Goal: Check status: Check status

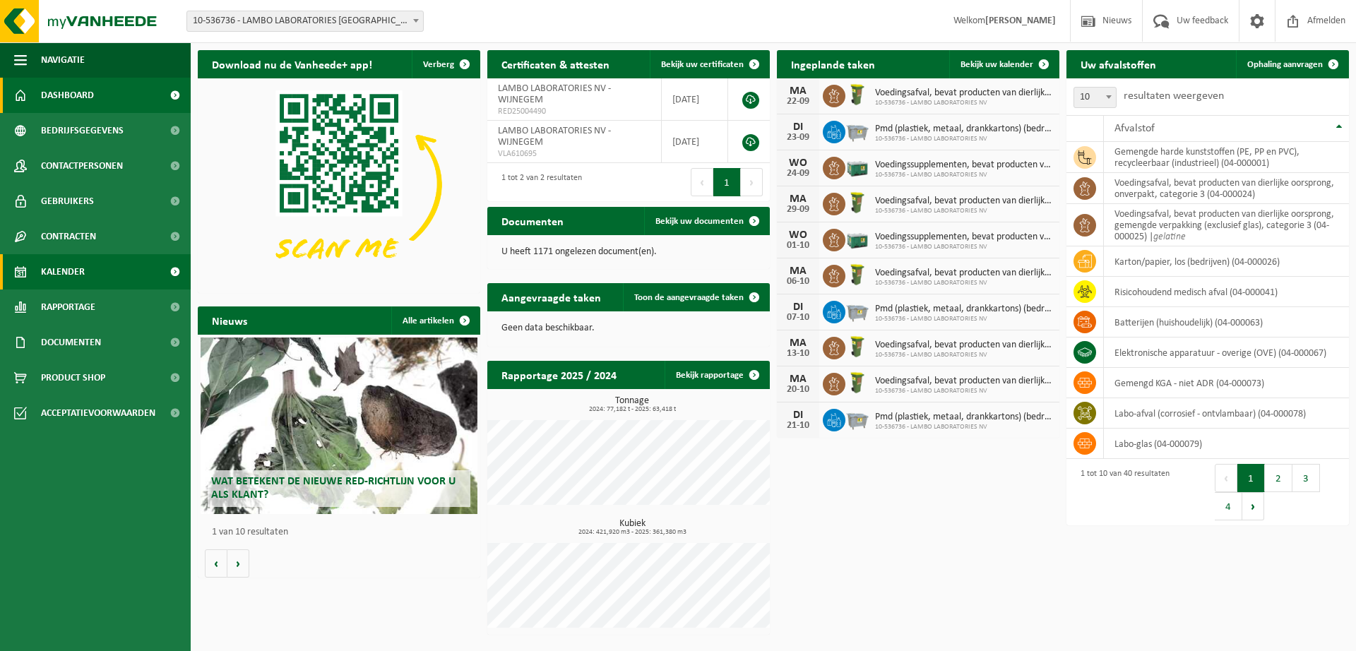
click at [85, 266] on link "Kalender" at bounding box center [95, 271] width 191 height 35
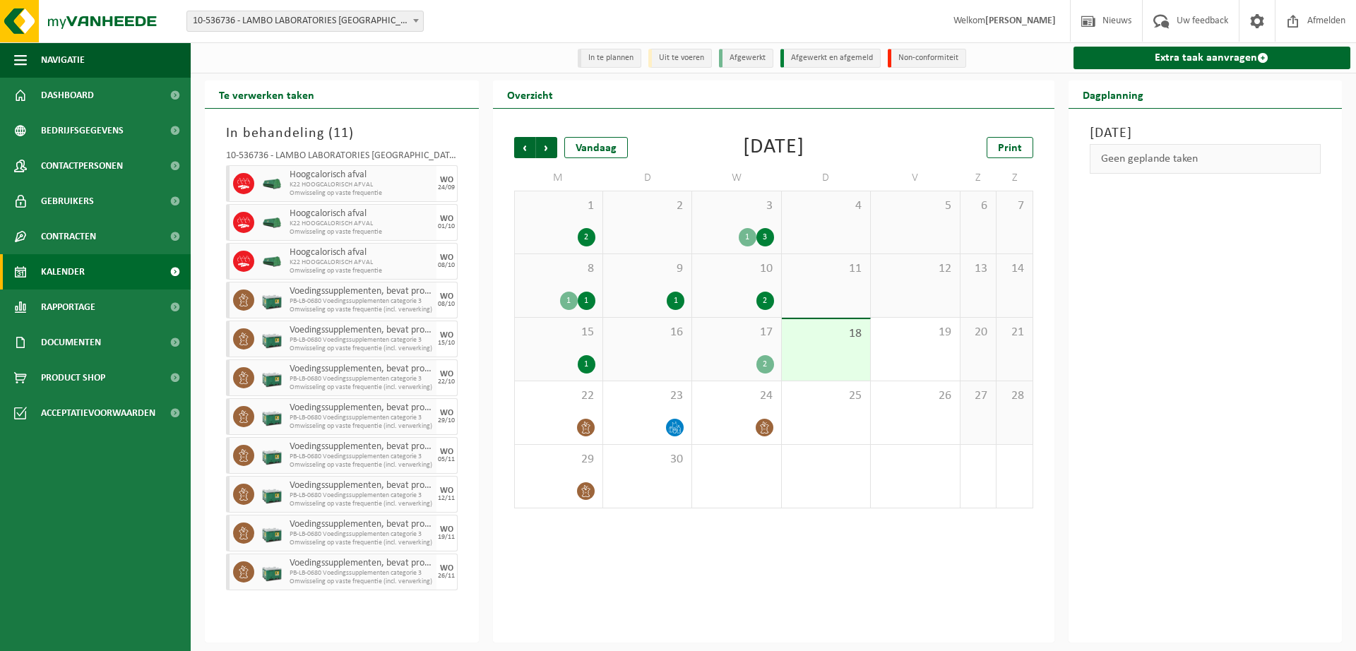
click at [761, 354] on div "17 2" at bounding box center [736, 349] width 88 height 63
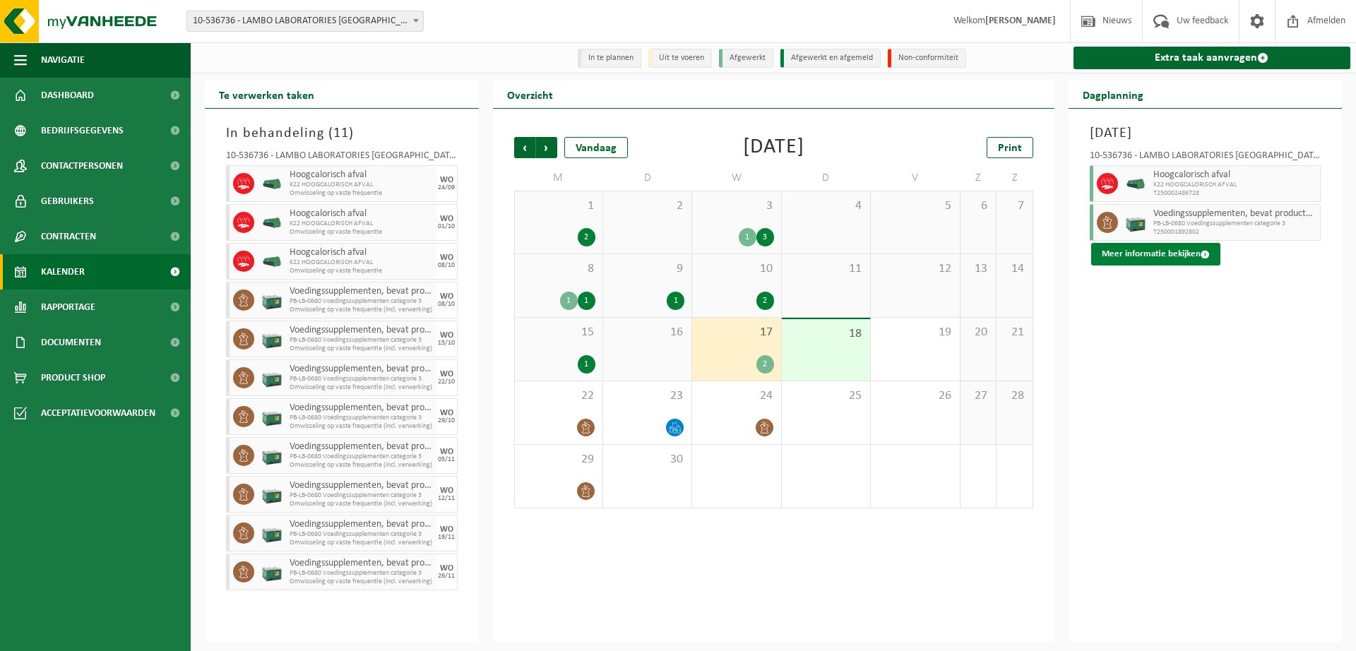
click at [1163, 251] on button "Meer informatie bekijken" at bounding box center [1155, 254] width 129 height 23
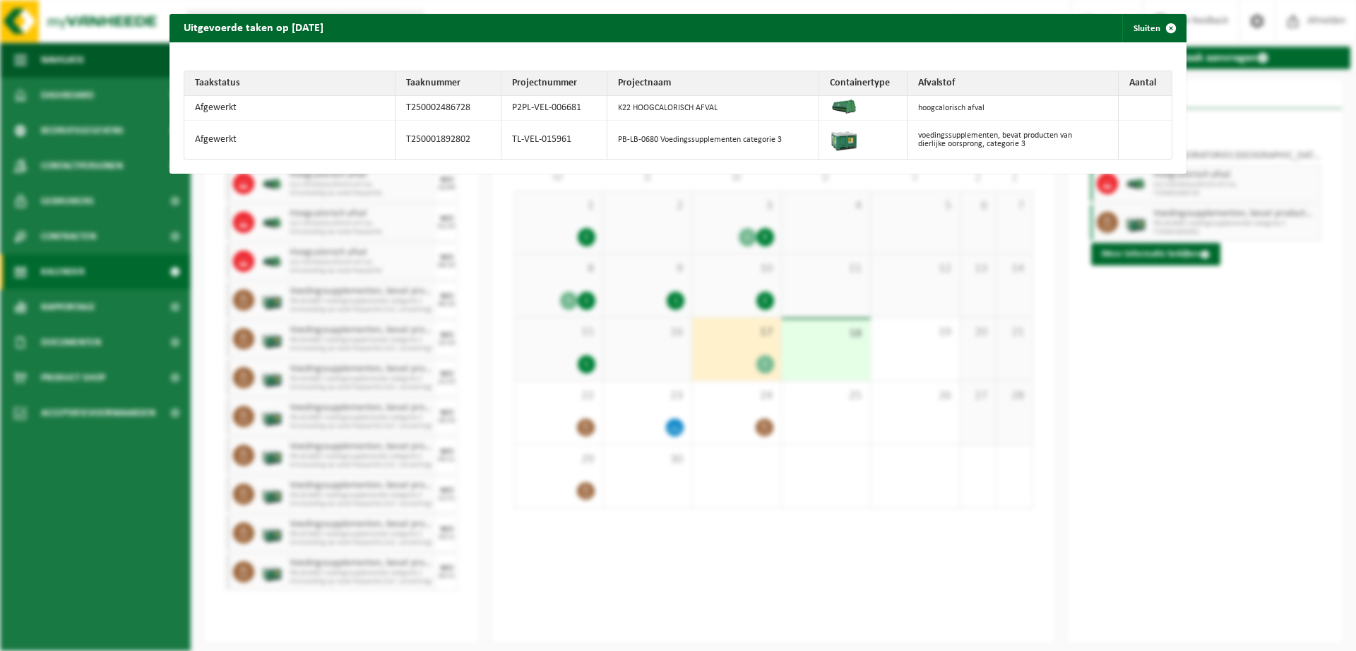
drag, startPoint x: 411, startPoint y: 140, endPoint x: 1044, endPoint y: 142, distance: 633.3
click at [1044, 142] on tr "Afgewerkt T250001892802 TL-VEL-015961 PB-LB-0680 Voedingssupplementen categorie…" at bounding box center [677, 140] width 987 height 38
click at [1128, 143] on td at bounding box center [1144, 140] width 53 height 38
click at [1048, 489] on div "Uitgevoerde taken op [DATE] Sluiten Taakstatus Taaknummer Projectnummer Project…" at bounding box center [678, 325] width 1356 height 651
